Goal: Information Seeking & Learning: Learn about a topic

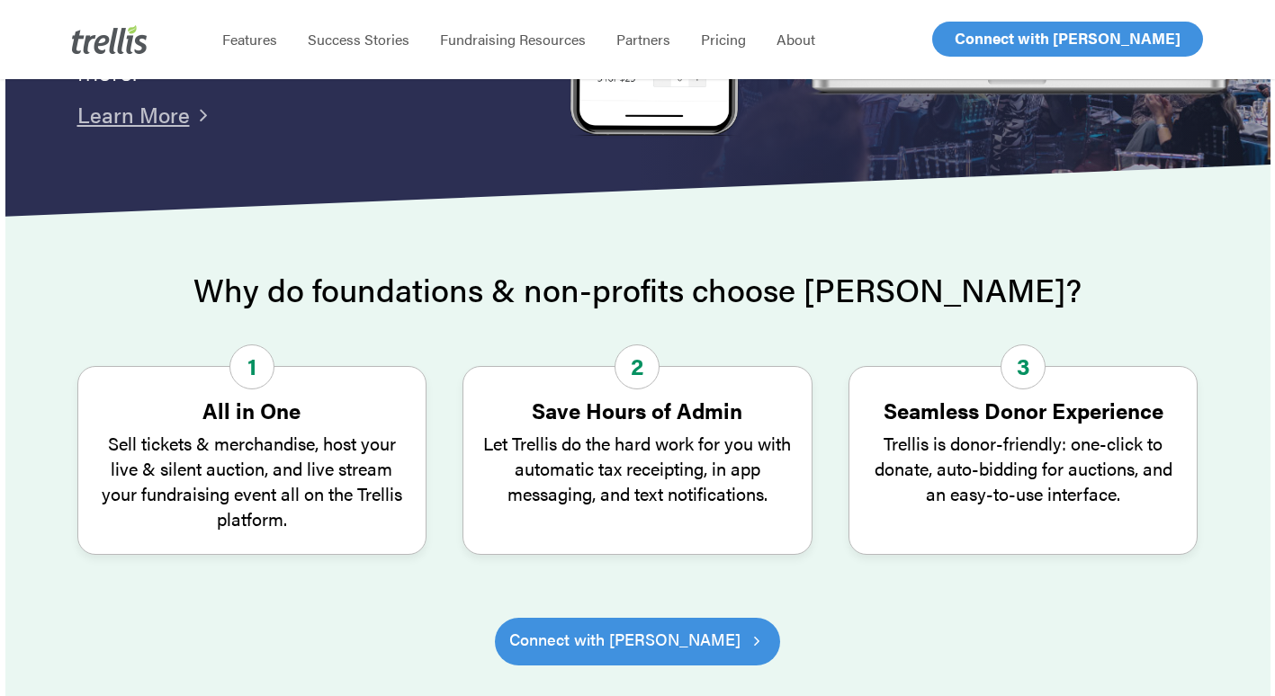
scroll to position [432, 0]
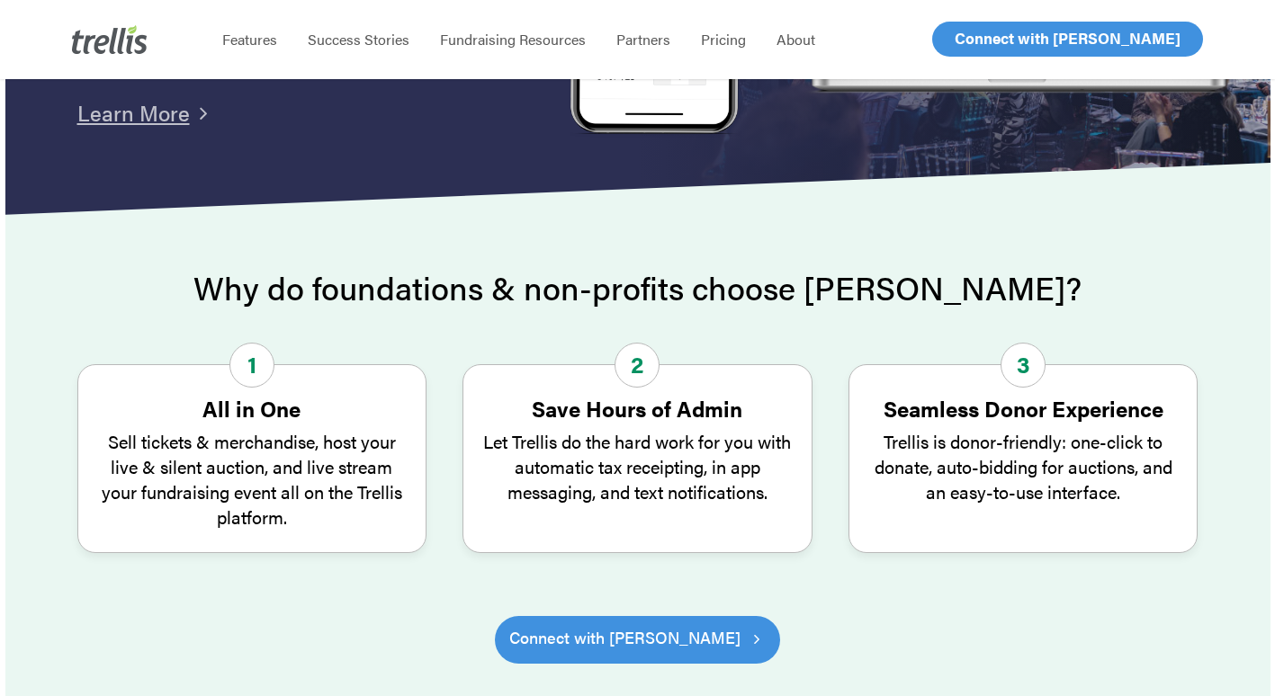
click at [269, 477] on p "Sell tickets & merchandise, host your live & silent auction, and live stream yo…" at bounding box center [252, 479] width 312 height 101
drag, startPoint x: 370, startPoint y: 374, endPoint x: 697, endPoint y: 330, distance: 330.4
click at [697, 330] on div at bounding box center [637, 341] width 1121 height 45
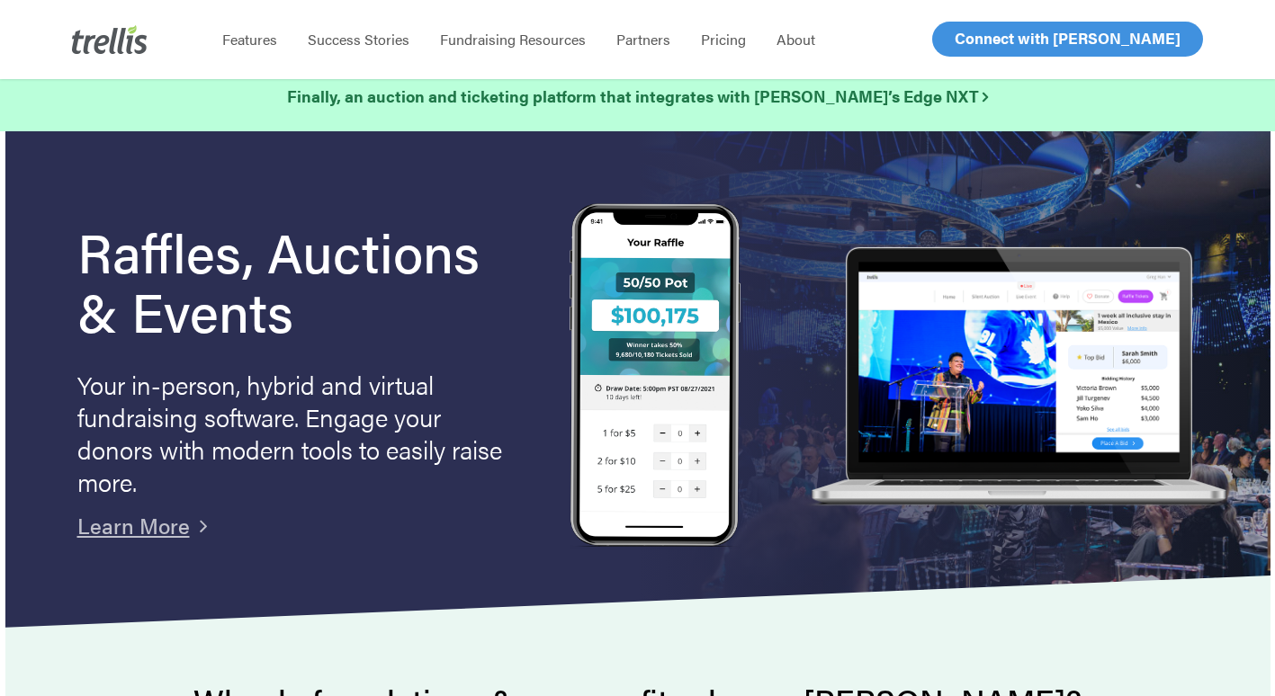
scroll to position [0, 0]
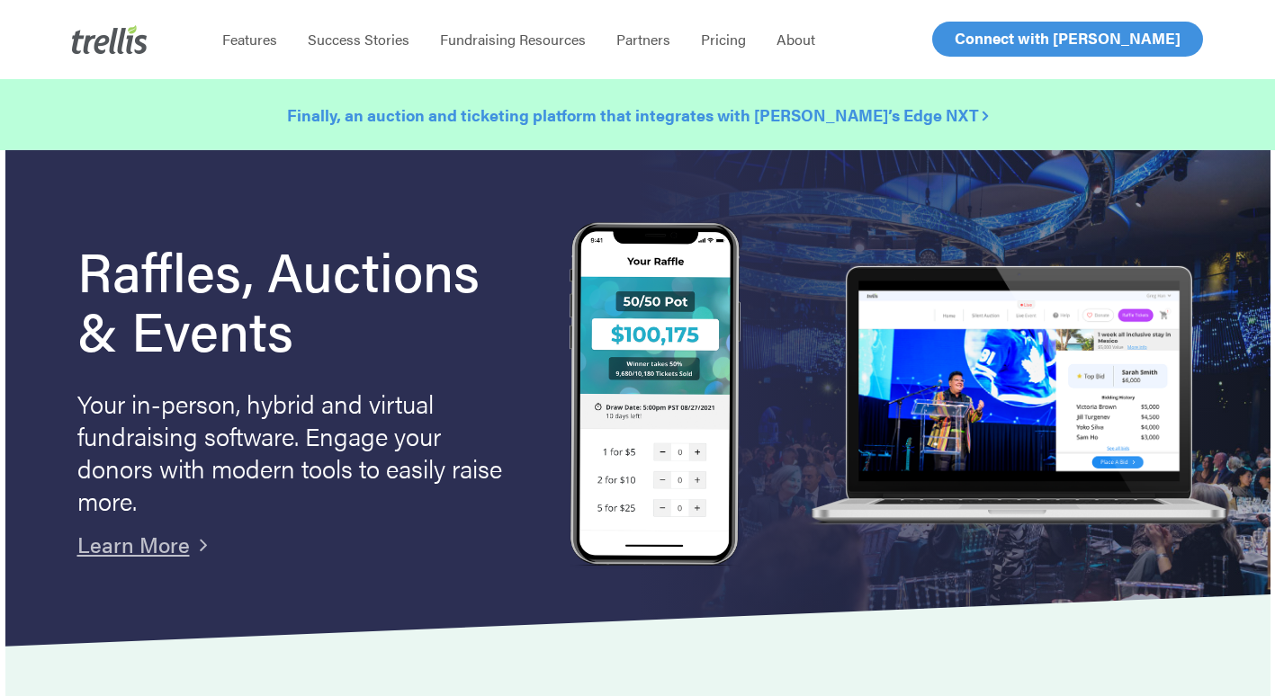
click at [633, 117] on strong "Finally, an auction and ticketing platform that integrates with [PERSON_NAME]’s…" at bounding box center [637, 114] width 701 height 22
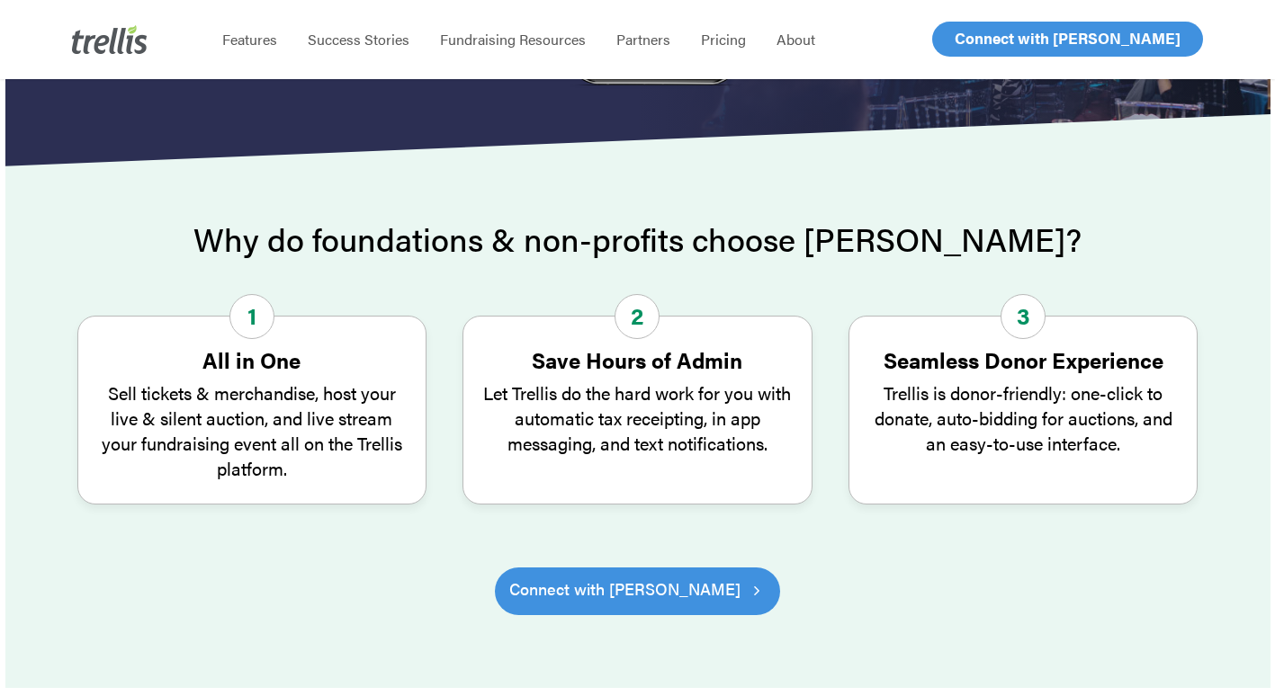
scroll to position [483, 0]
